Goal: Information Seeking & Learning: Get advice/opinions

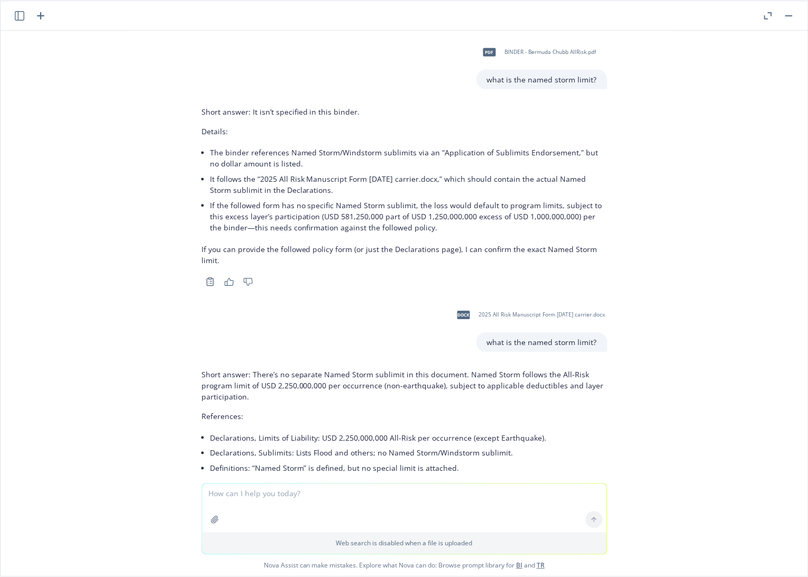
scroll to position [8434, 0]
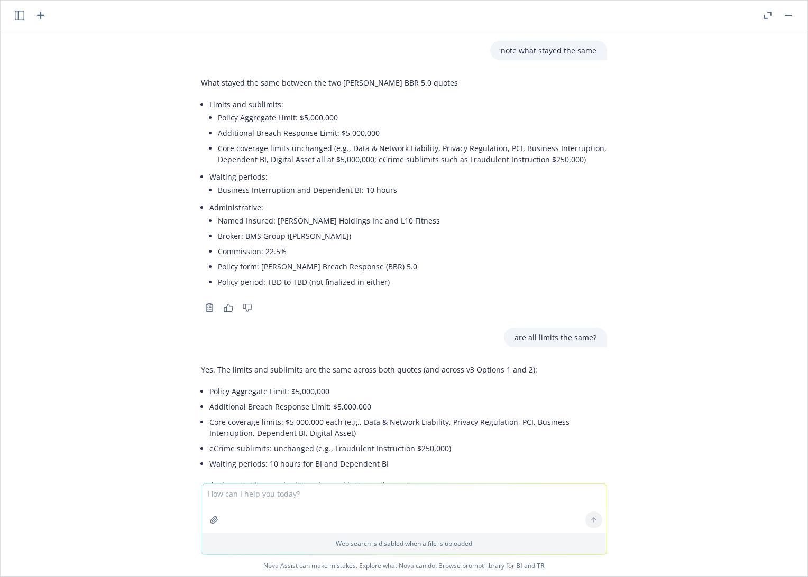
click at [722, 270] on div "pdf BINDER - Bermuda Chubb AllRisk.pdf what is the named storm limit? Short ans…" at bounding box center [404, 257] width 807 height 454
click at [297, 495] on textarea at bounding box center [403, 508] width 405 height 49
paste textarea "Please find attached revised terms from [PERSON_NAME] encompassing all entities…"
type textarea "Please find attached revised terms from [PERSON_NAME] encompassing all entities…"
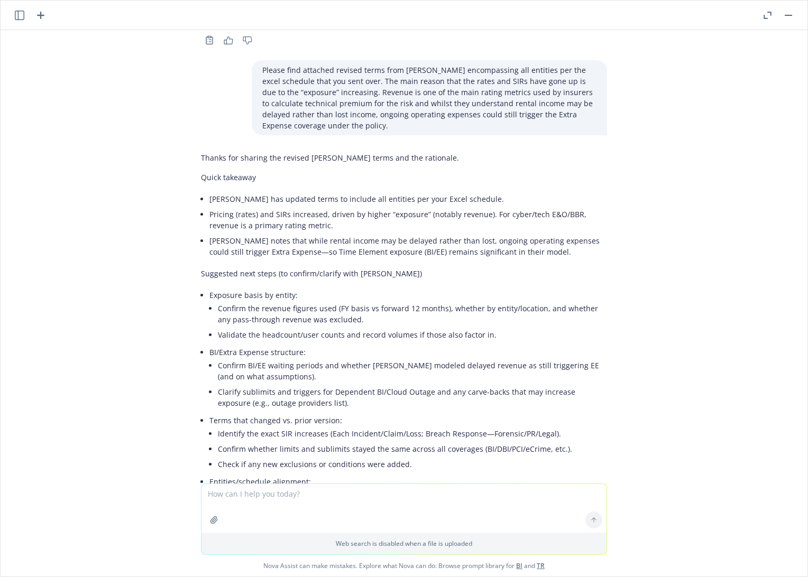
scroll to position [8960, 0]
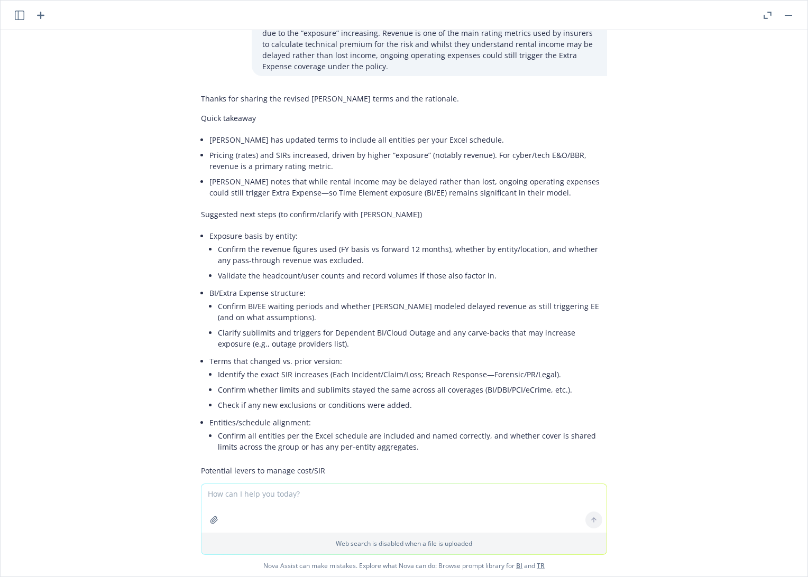
click at [268, 494] on textarea at bounding box center [403, 508] width 405 height 49
type textarea "explain this to me in laymans terms"
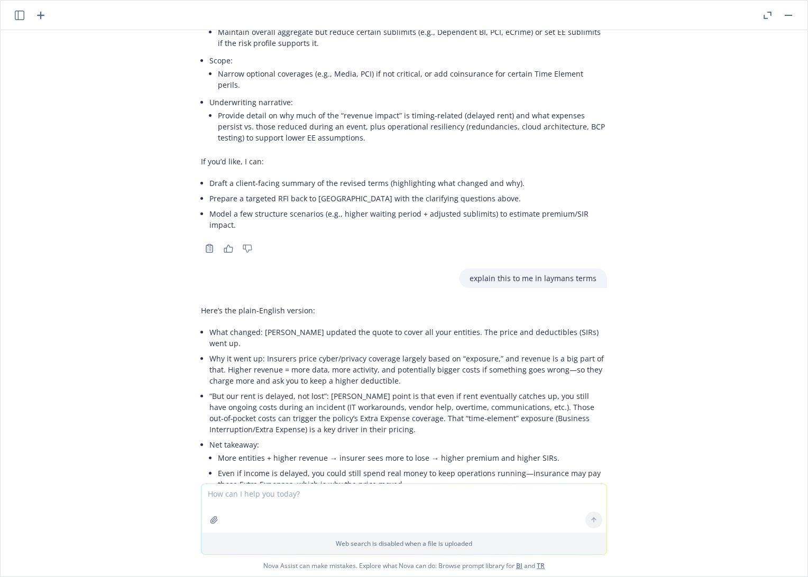
scroll to position [9476, 0]
click at [245, 494] on textarea at bounding box center [403, 508] width 405 height 49
type textarea "how is income delayed?"
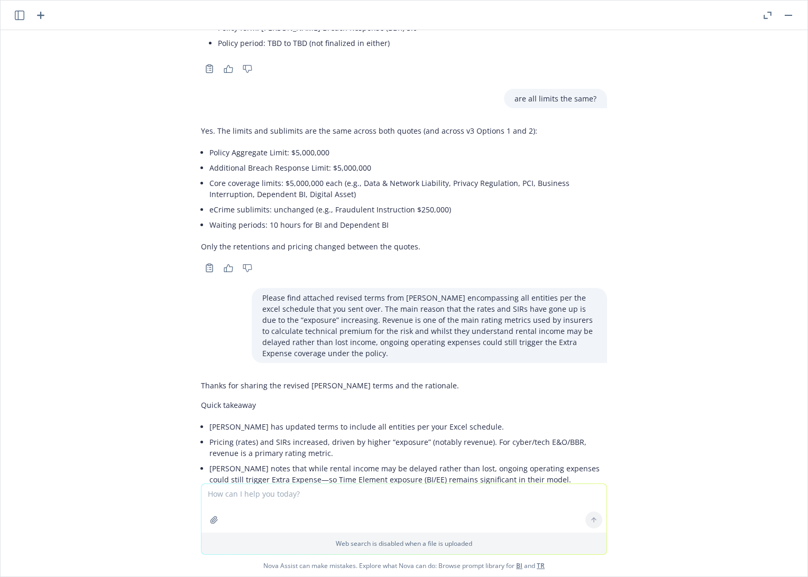
scroll to position [8676, 0]
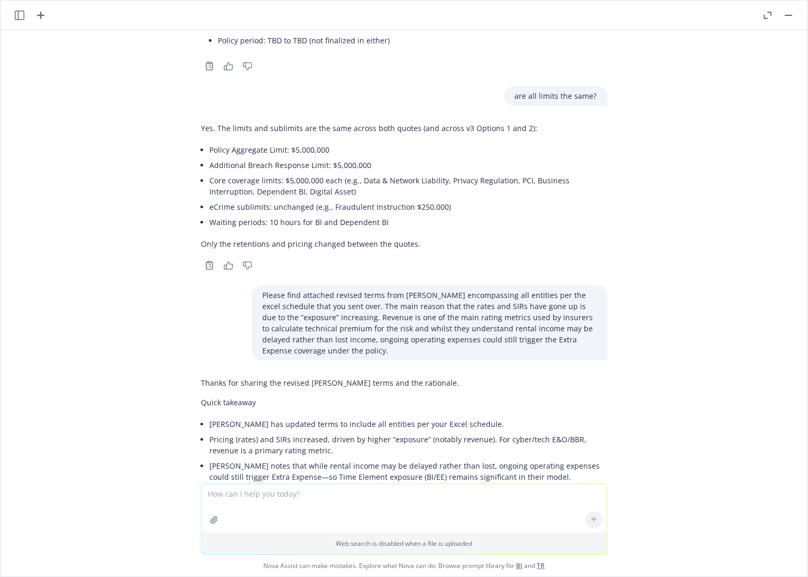
click at [258, 458] on li "[PERSON_NAME] notes that while rental income may be delayed rather than lost, o…" at bounding box center [408, 471] width 398 height 26
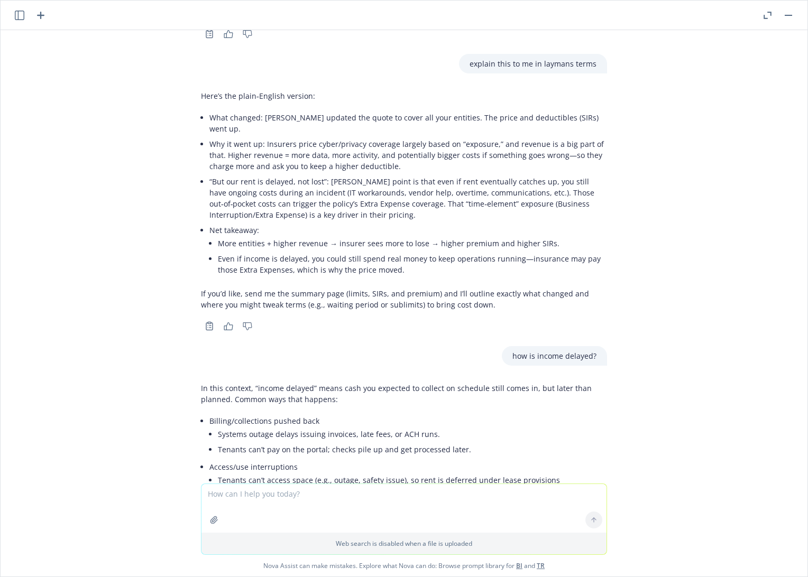
scroll to position [9968, 0]
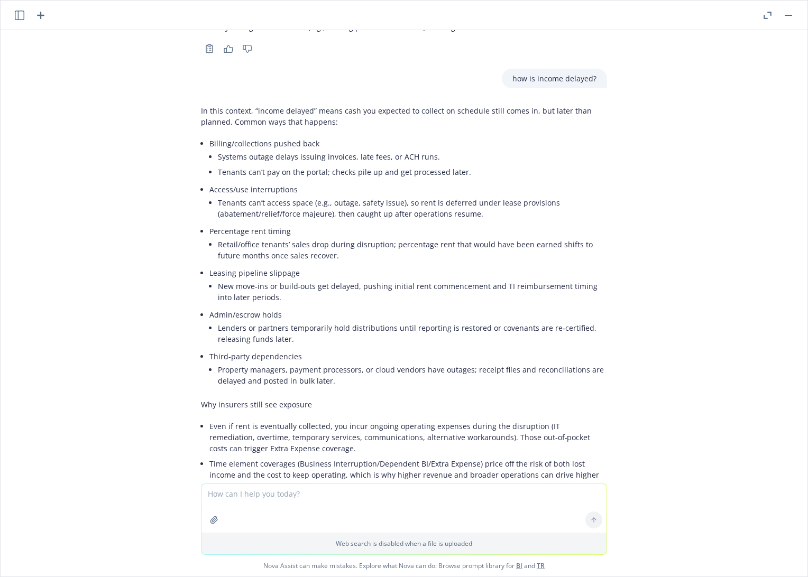
click at [288, 500] on textarea at bounding box center [403, 508] width 405 height 49
type textarea "show me a table of the changes in the quotes, premium and deductibles"
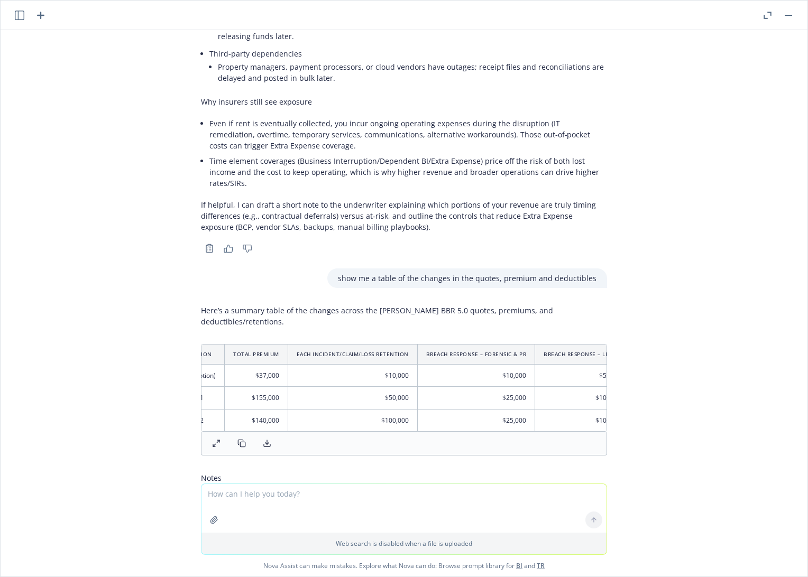
scroll to position [0, 0]
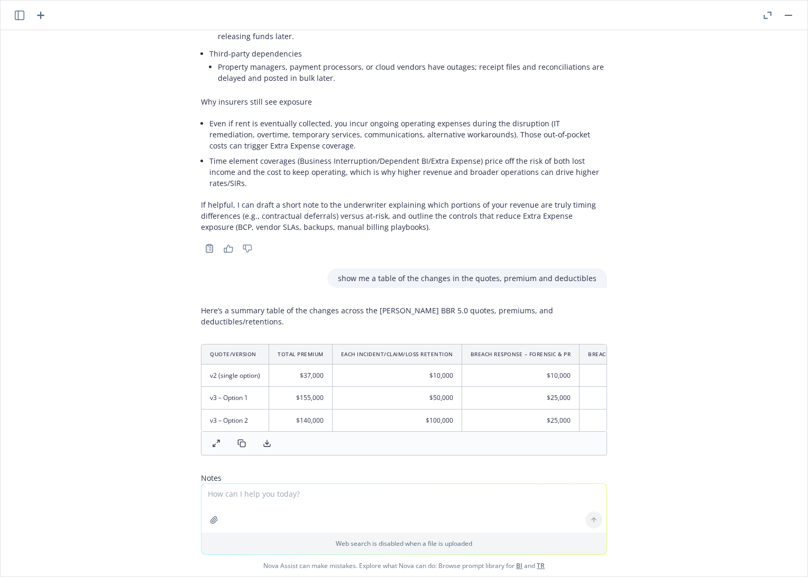
click at [322, 494] on textarea at bounding box center [403, 508] width 405 height 49
type textarea "swap the axis"
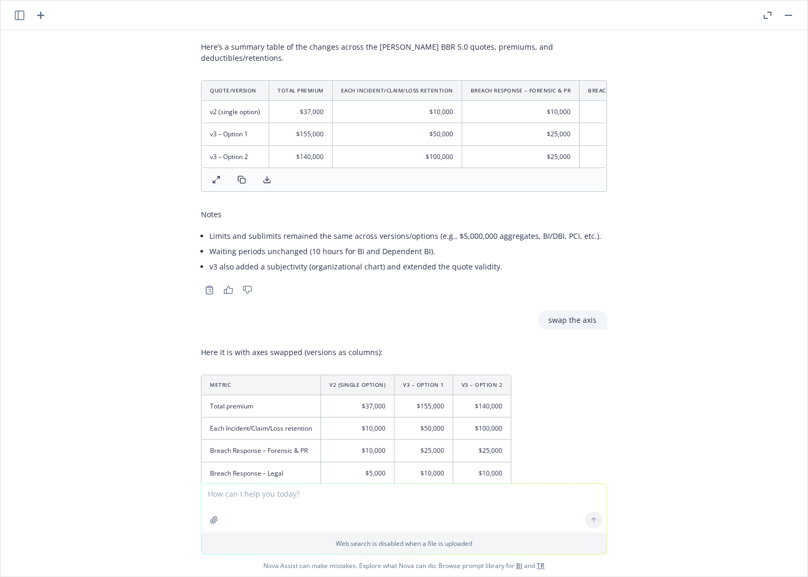
scroll to position [10536, 0]
click at [582, 342] on div "Here it is with axes swapped (versions as columns): Metric v2 (single option) v…" at bounding box center [404, 442] width 406 height 201
click at [237, 514] on icon at bounding box center [241, 518] width 8 height 8
click at [300, 495] on textarea at bounding box center [403, 508] width 405 height 49
type textarea "export to excel"
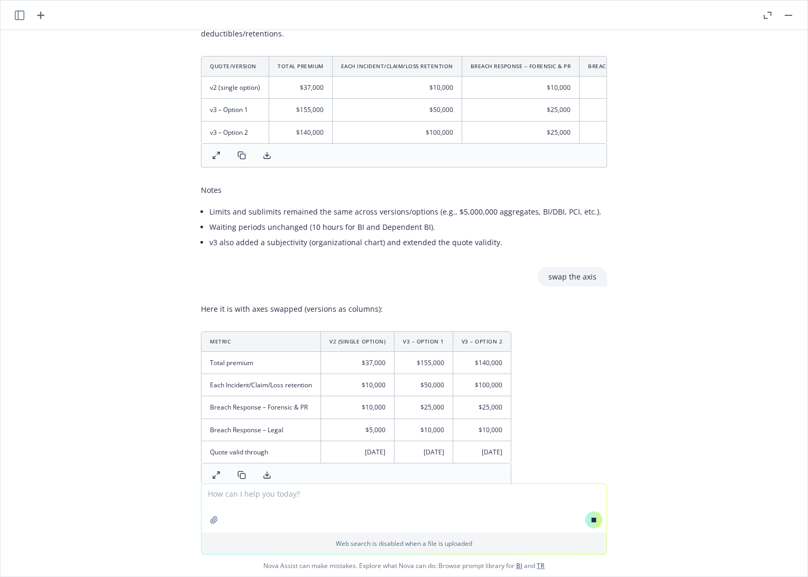
scroll to position [10076, 0]
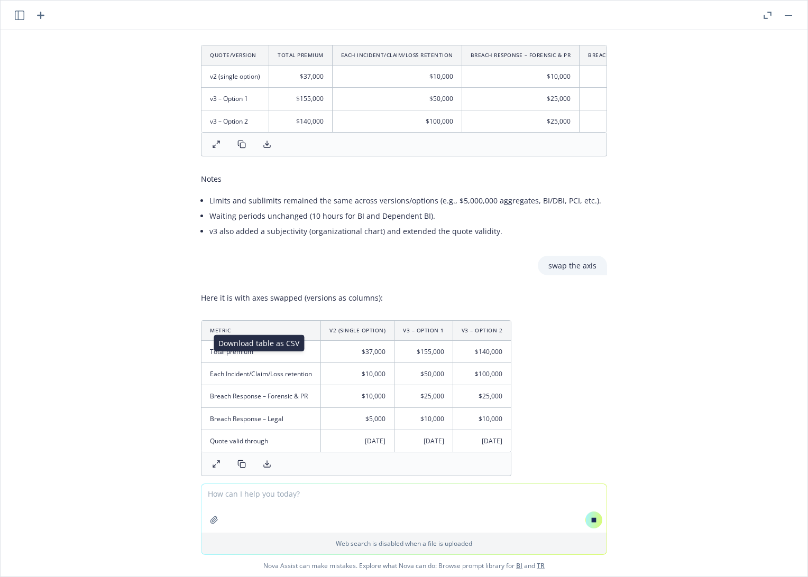
click at [265, 463] on polyline at bounding box center [267, 464] width 4 height 2
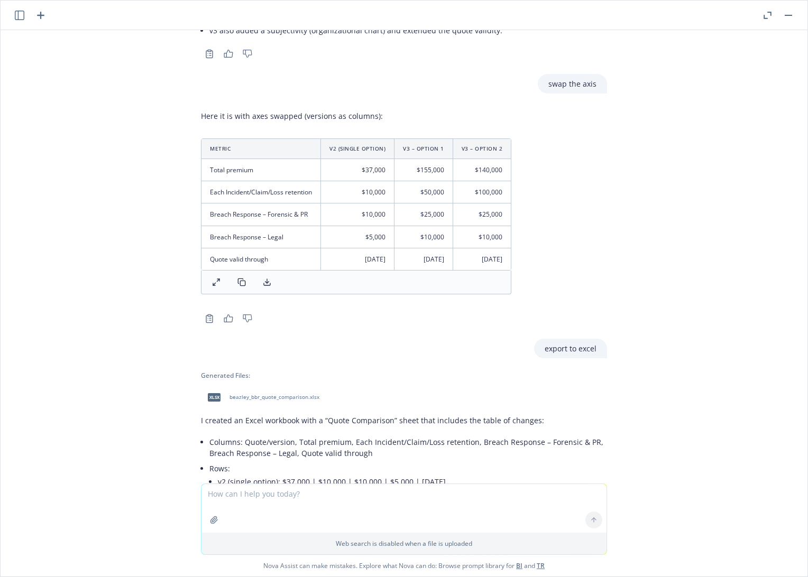
scroll to position [10801, 0]
